Goal: Information Seeking & Learning: Learn about a topic

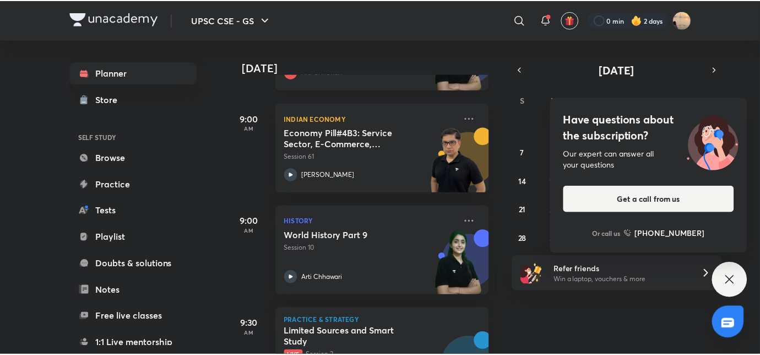
scroll to position [241, 0]
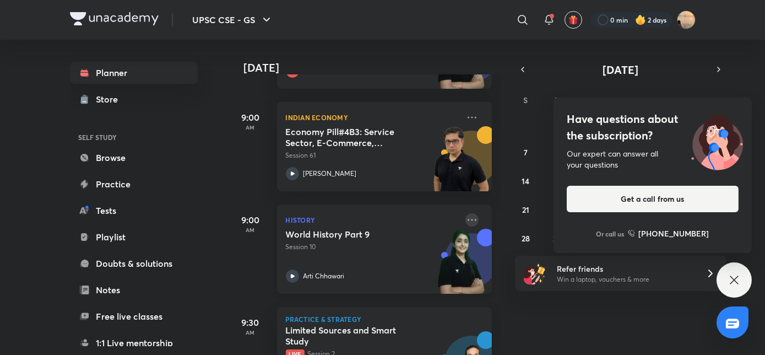
click at [470, 216] on icon at bounding box center [471, 219] width 13 height 13
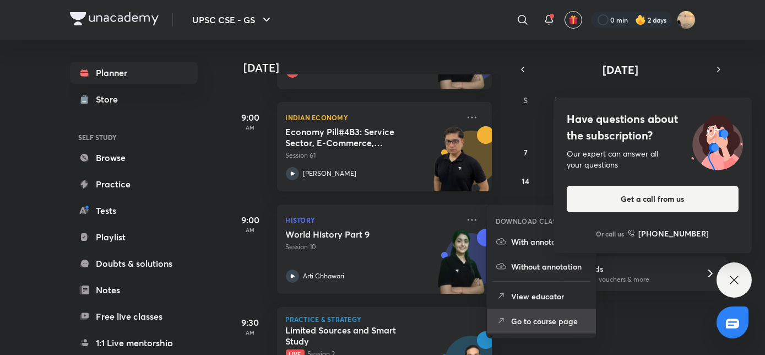
click at [537, 319] on p "Go to course page" at bounding box center [549, 321] width 76 height 12
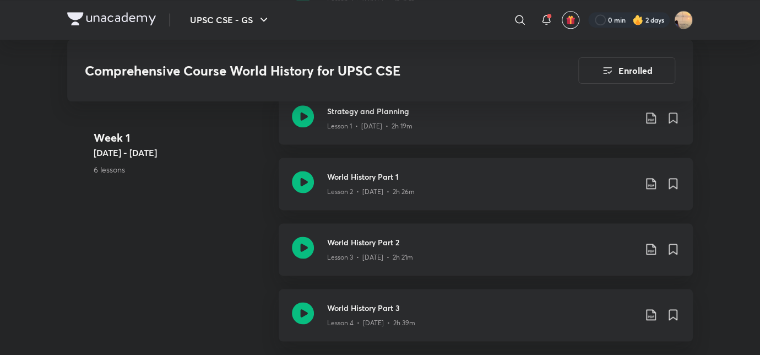
scroll to position [650, 0]
click at [359, 242] on h3 "World History Part 2" at bounding box center [481, 241] width 308 height 12
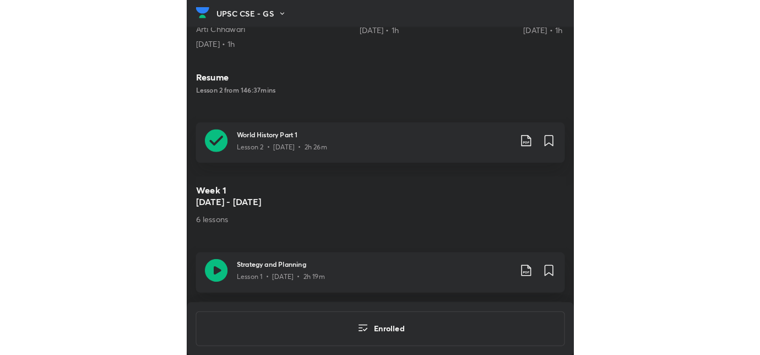
scroll to position [591, 0]
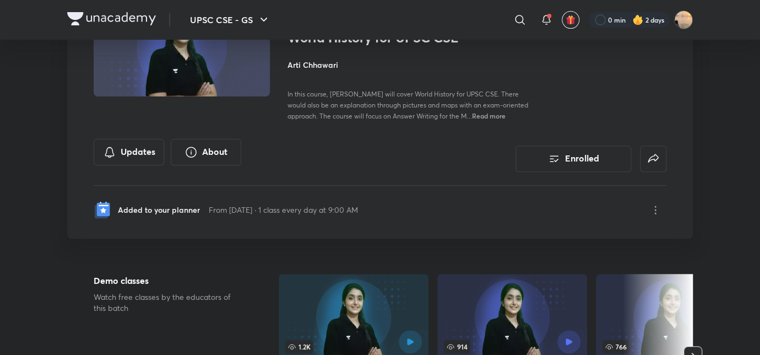
scroll to position [47, 0]
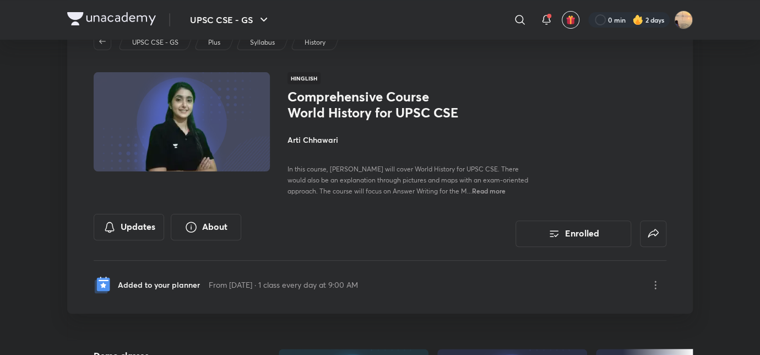
click at [112, 15] on img at bounding box center [111, 18] width 89 height 13
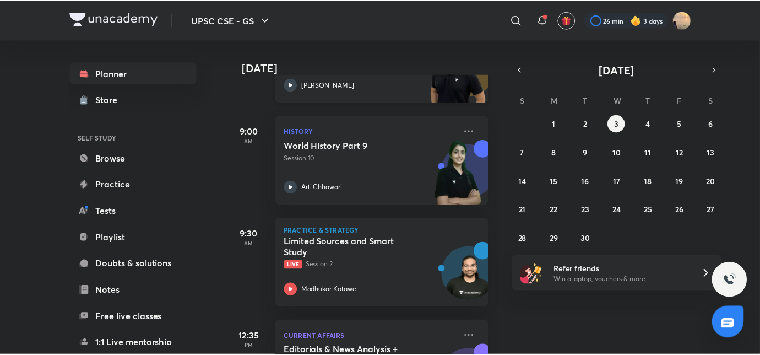
scroll to position [331, 0]
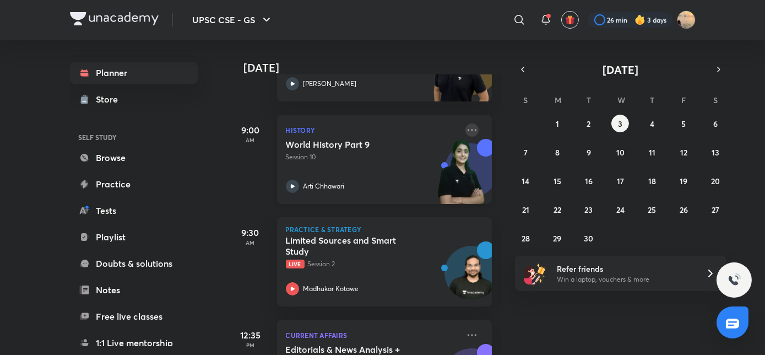
click at [469, 126] on icon at bounding box center [471, 129] width 13 height 13
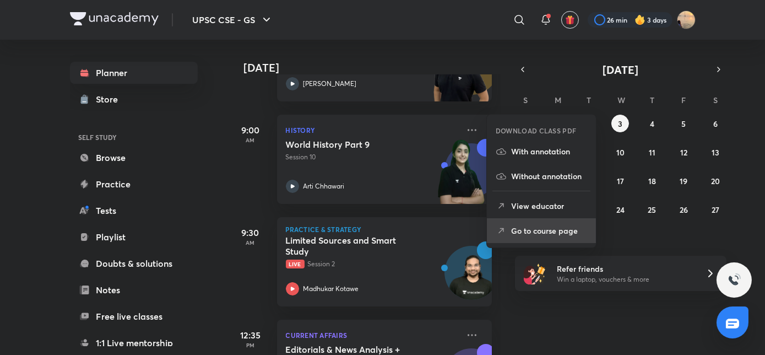
click at [512, 223] on li "Go to course page" at bounding box center [541, 230] width 109 height 25
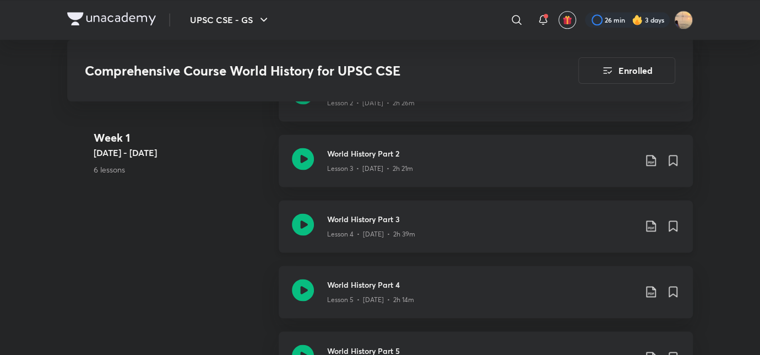
scroll to position [736, 0]
click at [653, 163] on icon at bounding box center [650, 161] width 9 height 11
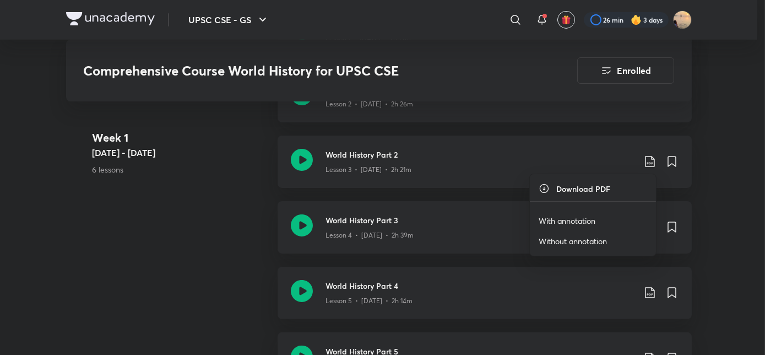
click at [578, 219] on p "With annotation" at bounding box center [567, 221] width 57 height 12
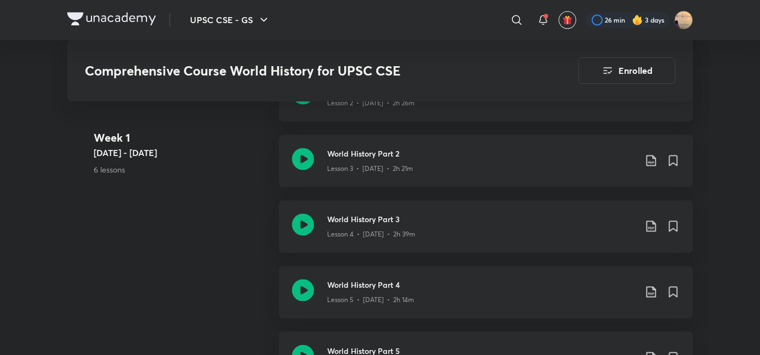
scroll to position [745, 0]
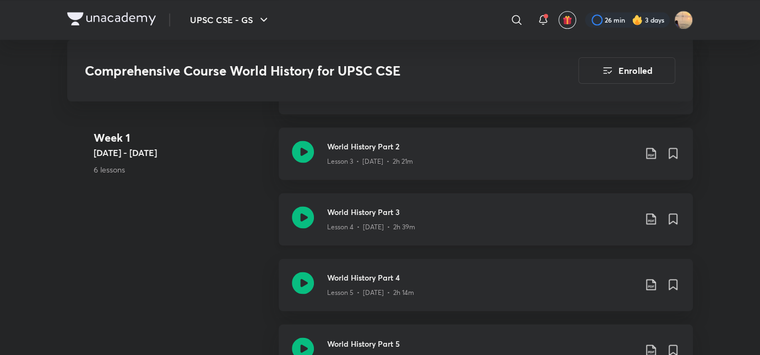
click at [439, 214] on icon at bounding box center [650, 218] width 13 height 13
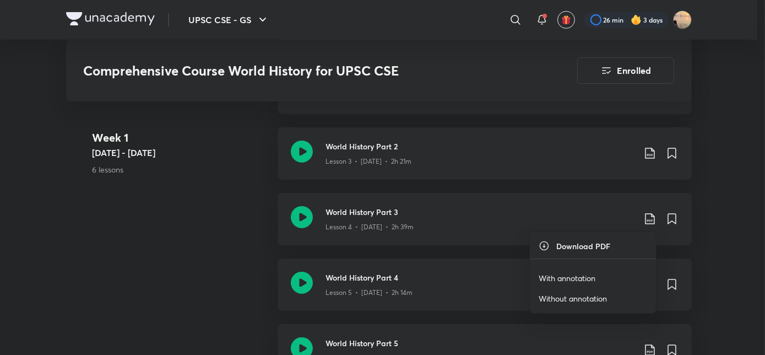
click at [439, 273] on p "With annotation" at bounding box center [567, 278] width 57 height 12
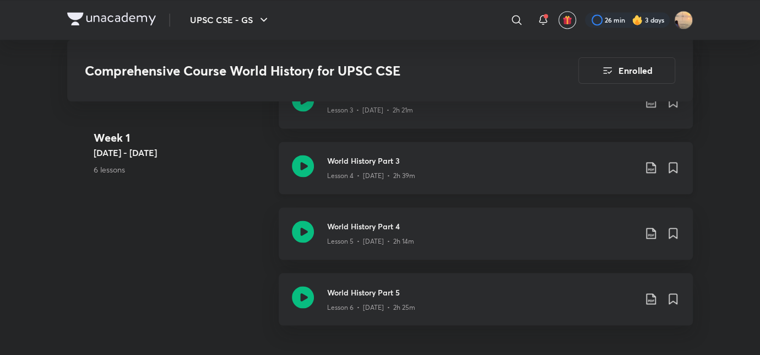
scroll to position [796, 0]
click at [439, 165] on h3 "World History Part 3" at bounding box center [481, 161] width 308 height 12
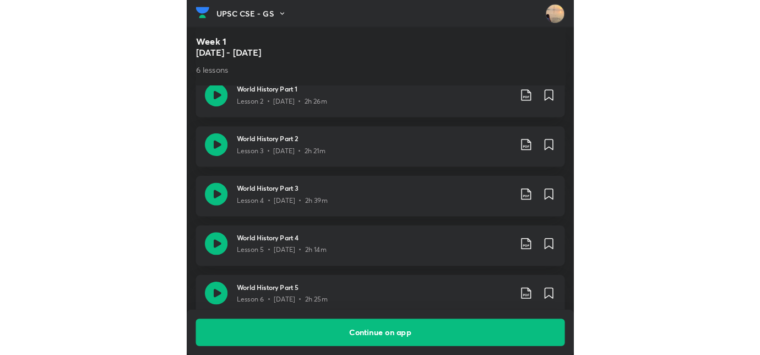
scroll to position [760, 0]
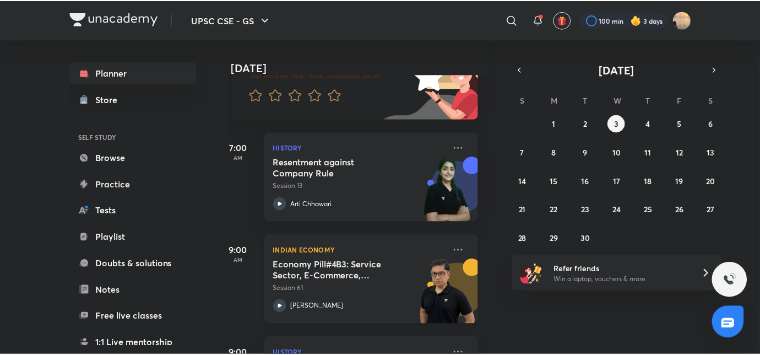
scroll to position [44, 11]
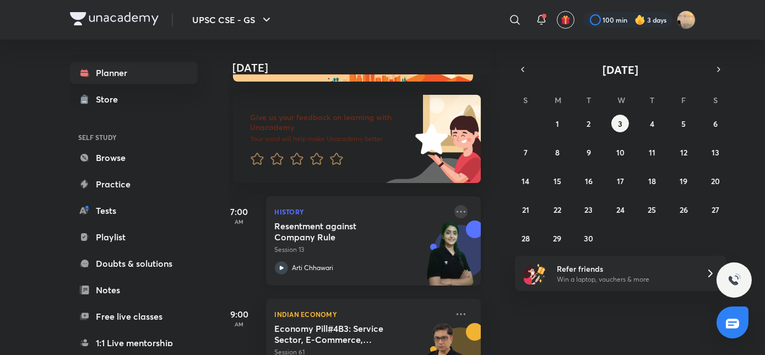
click at [457, 210] on icon at bounding box center [460, 211] width 13 height 13
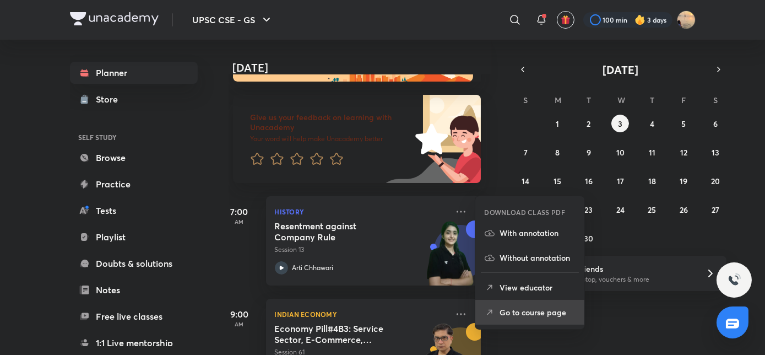
click at [508, 305] on li "Go to course page" at bounding box center [529, 312] width 109 height 25
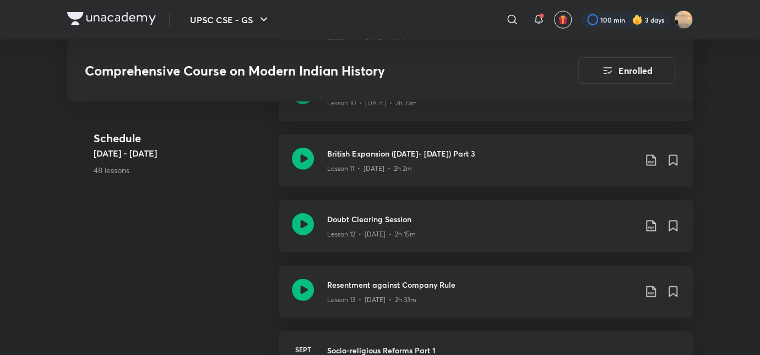
scroll to position [1213, 0]
